Goal: Information Seeking & Learning: Understand process/instructions

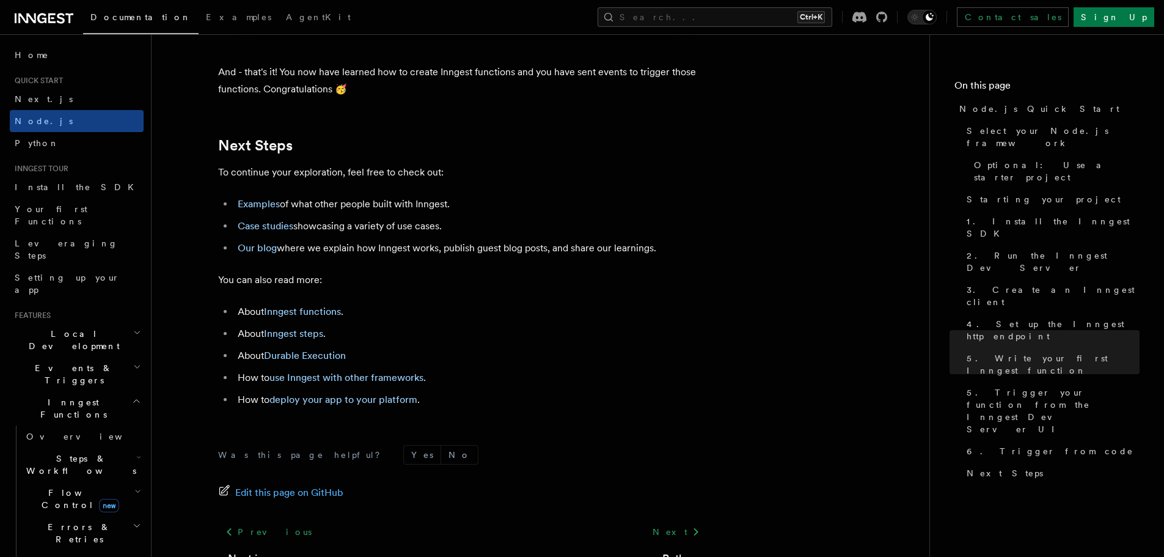
scroll to position [7552, 0]
click at [260, 210] on link "Examples" at bounding box center [259, 205] width 42 height 12
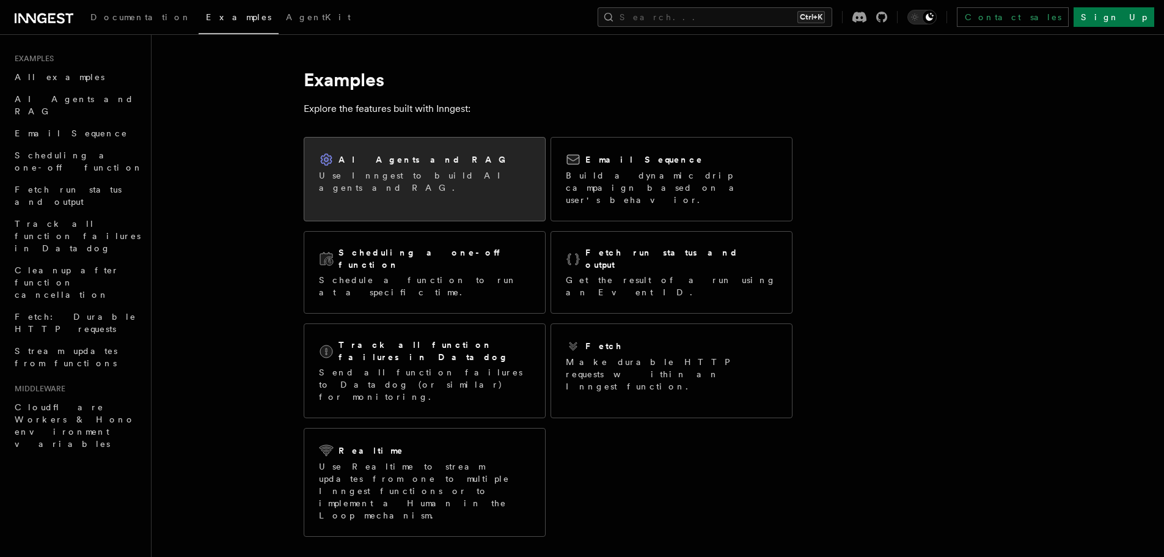
click at [398, 165] on h2 "AI Agents and RAG" at bounding box center [426, 159] width 174 height 12
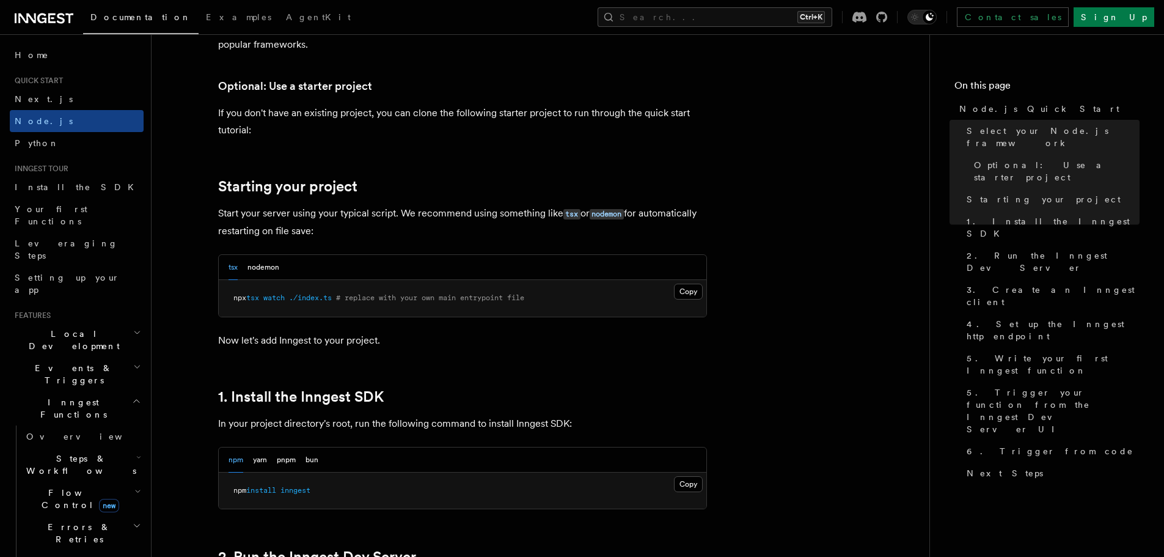
scroll to position [456, 0]
drag, startPoint x: 231, startPoint y: 296, endPoint x: 325, endPoint y: 291, distance: 94.2
click at [325, 291] on pre "npx tsx watch ./index.ts # replace with your own main entrypoint file" at bounding box center [463, 297] width 488 height 37
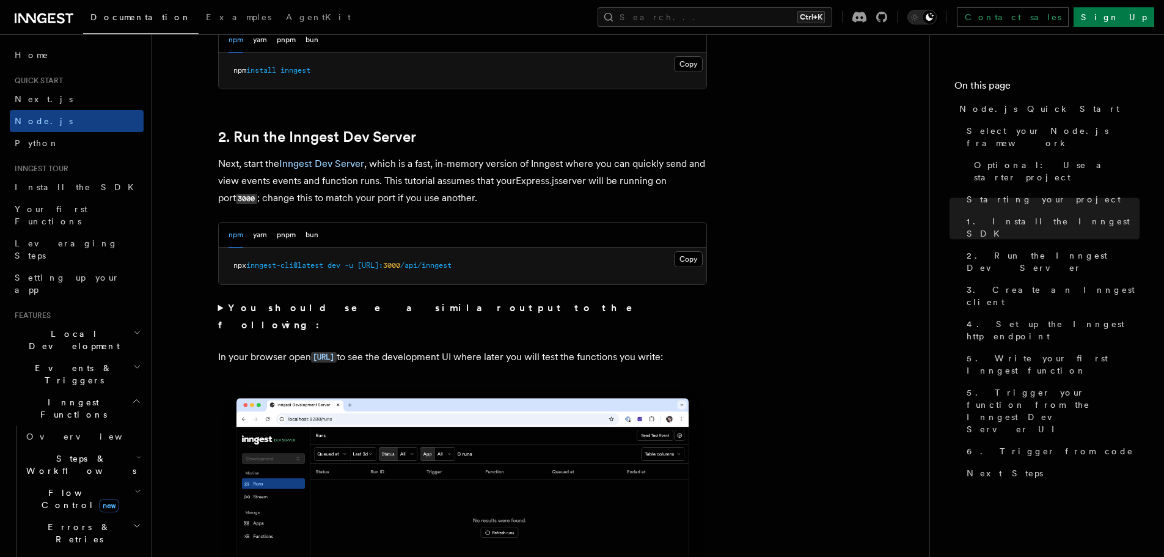
scroll to position [873, 0]
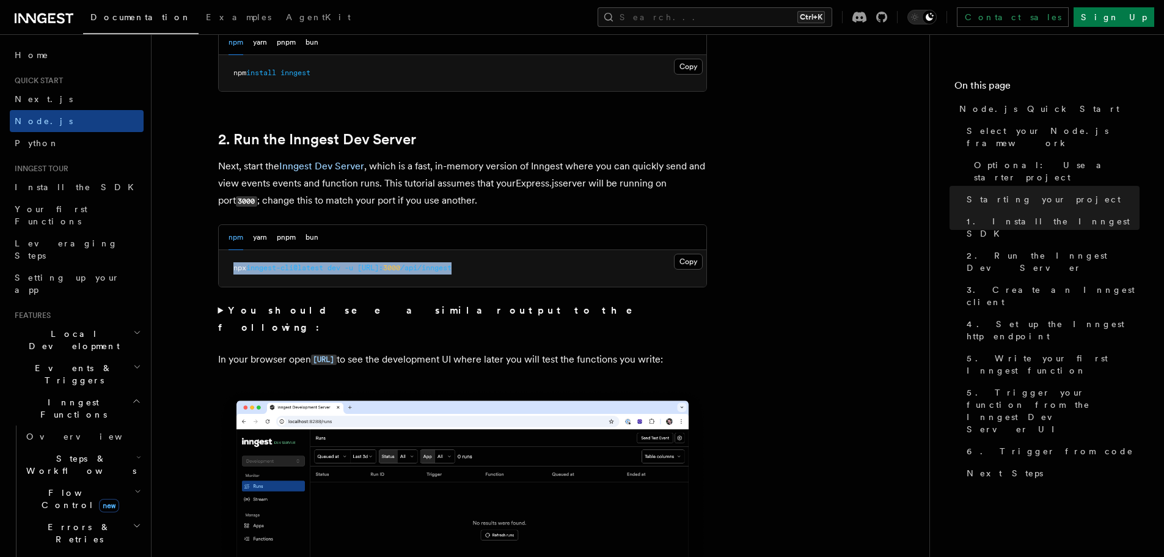
drag, startPoint x: 232, startPoint y: 266, endPoint x: 539, endPoint y: 265, distance: 306.8
click at [539, 265] on pre "npx inngest-cli@latest dev -u [URL]: 3000 /api/inngest" at bounding box center [463, 268] width 488 height 37
copy span "npx inngest-cli@latest dev -u [URL]: 3000 /api/inngest"
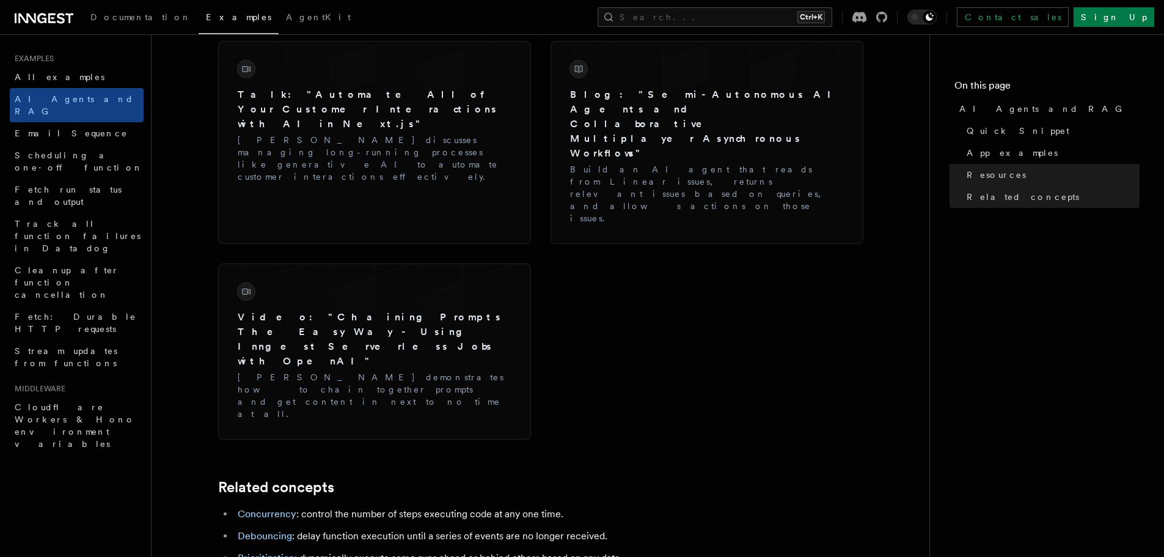
scroll to position [2015, 0]
